Goal: Contribute content: Add original content to the website for others to see

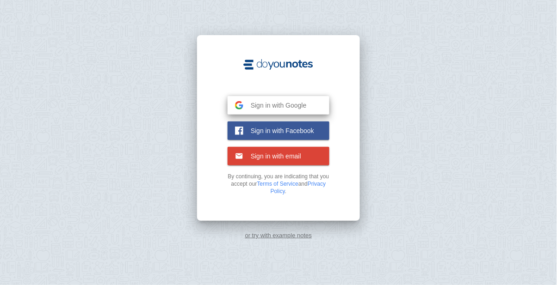
click at [316, 115] on button "Sign in with Google Google" at bounding box center [278, 105] width 102 height 18
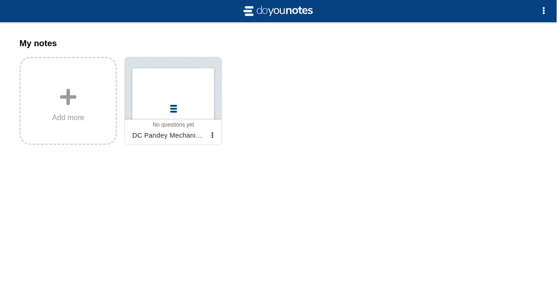
click at [216, 134] on button "button" at bounding box center [212, 135] width 18 height 18
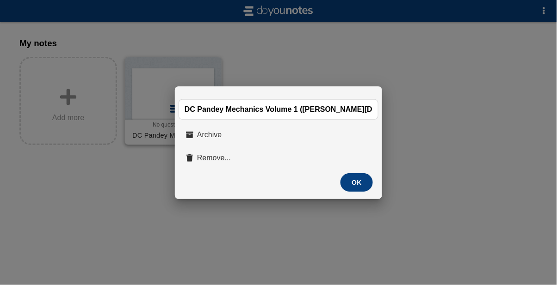
click at [351, 188] on button "OK" at bounding box center [356, 182] width 32 height 18
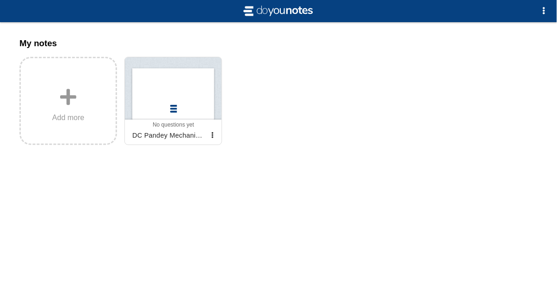
click at [64, 115] on span "Add more" at bounding box center [68, 118] width 32 height 8
click at [0, 0] on input "Add my notes" at bounding box center [0, 0] width 0 height 0
